Goal: Go to known website: Access a specific website the user already knows

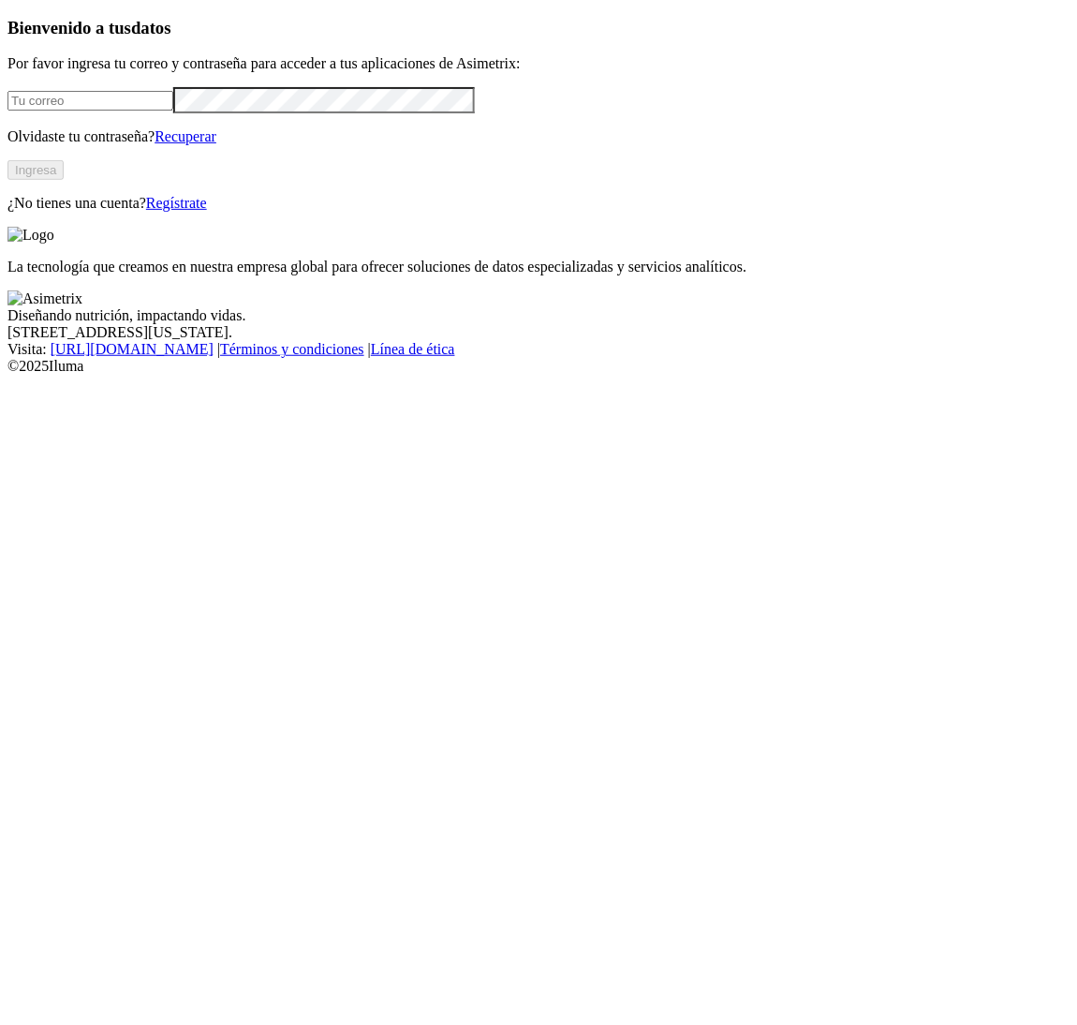
type input "[PERSON_NAME][EMAIL_ADDRESS][PERSON_NAME][DOMAIN_NAME]"
click at [64, 180] on button "Ingresa" at bounding box center [35, 170] width 56 height 20
